Goal: Transaction & Acquisition: Book appointment/travel/reservation

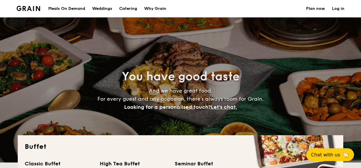
select select
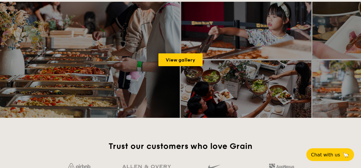
scroll to position [814, 0]
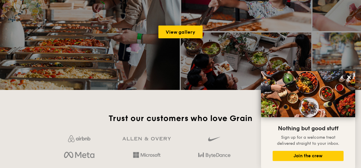
click at [349, 78] on icon at bounding box center [348, 77] width 3 height 3
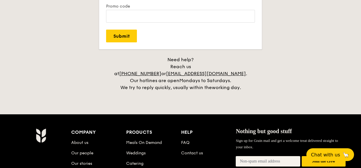
scroll to position [1199, 0]
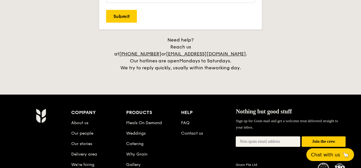
click at [297, 62] on h4 "Need help? Reach us at [PHONE_NUMBER] or [EMAIL_ADDRESS][DOMAIN_NAME] . Our hot…" at bounding box center [181, 54] width 326 height 35
drag, startPoint x: 251, startPoint y: 43, endPoint x: 185, endPoint y: 47, distance: 65.8
click at [185, 47] on div "Need help? Reach us at [PHONE_NUMBER] or [EMAIL_ADDRESS][DOMAIN_NAME] . Our hot…" at bounding box center [180, 54] width 145 height 35
click at [258, 49] on h4 "Need help? Reach us at [PHONE_NUMBER] or [EMAIL_ADDRESS][DOMAIN_NAME] . Our hot…" at bounding box center [181, 54] width 326 height 35
click at [251, 47] on div "Need help? Reach us at [PHONE_NUMBER] or [EMAIL_ADDRESS][DOMAIN_NAME] . Our hot…" at bounding box center [180, 54] width 145 height 35
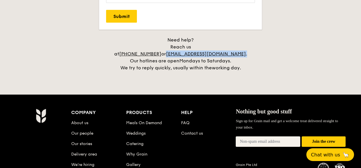
drag, startPoint x: 246, startPoint y: 47, endPoint x: 186, endPoint y: 46, distance: 59.9
click at [186, 46] on div "Need help? Reach us at [PHONE_NUMBER] or [EMAIL_ADDRESS][DOMAIN_NAME] . Our hot…" at bounding box center [180, 54] width 145 height 35
copy div "[EMAIL_ADDRESS][DOMAIN_NAME] ."
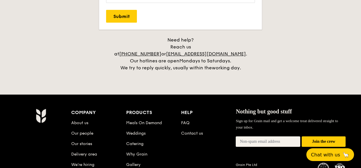
click at [303, 57] on h4 "Need help? Reach us at [PHONE_NUMBER] or [EMAIL_ADDRESS][DOMAIN_NAME] . Our hot…" at bounding box center [181, 54] width 326 height 35
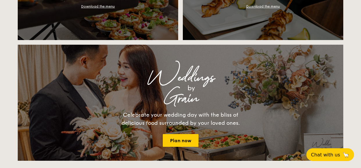
scroll to position [639, 0]
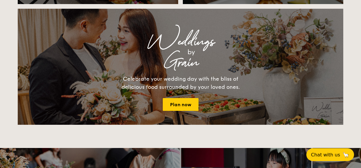
click at [335, 154] on span "Chat with us" at bounding box center [325, 155] width 29 height 6
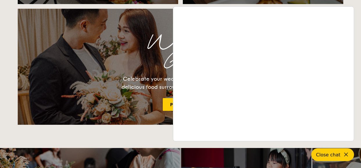
drag, startPoint x: 348, startPoint y: 155, endPoint x: 357, endPoint y: 83, distance: 72.6
click at [348, 155] on icon at bounding box center [346, 154] width 7 height 7
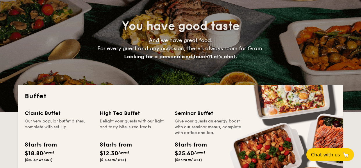
scroll to position [29, 0]
